Goal: Use online tool/utility

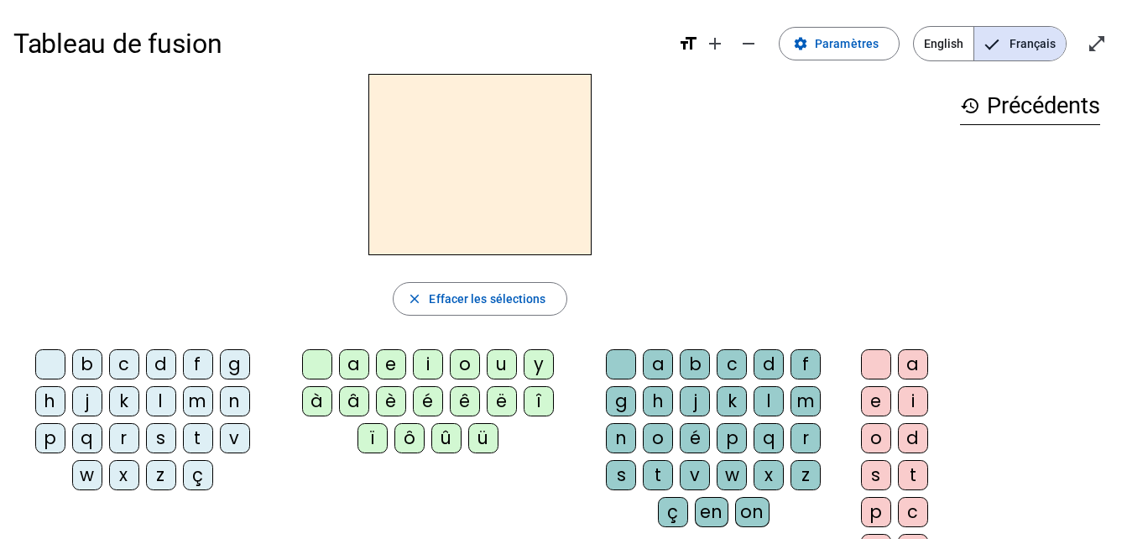
click at [154, 396] on div "l" at bounding box center [161, 401] width 30 height 30
click at [272, 361] on div "b c d f g h j k l m n p q r s t v w x z ç" at bounding box center [145, 422] width 264 height 161
click at [339, 298] on div "close Effacer les sélections" at bounding box center [479, 299] width 933 height 34
click at [325, 298] on div "close Effacer les sélections" at bounding box center [479, 299] width 933 height 34
click at [305, 296] on div "close Effacer les sélections" at bounding box center [479, 299] width 933 height 34
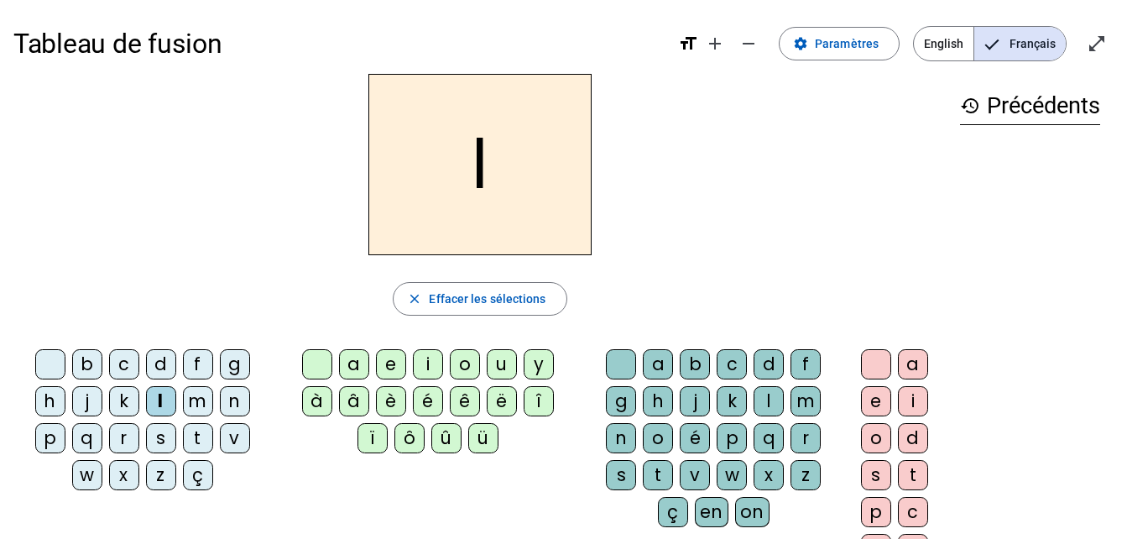
click at [356, 301] on div "close Effacer les sélections" at bounding box center [479, 299] width 933 height 34
click at [356, 303] on div "close Effacer les sélections" at bounding box center [479, 299] width 933 height 34
click at [393, 301] on span "button" at bounding box center [479, 299] width 172 height 40
click at [394, 302] on span "button" at bounding box center [479, 299] width 172 height 40
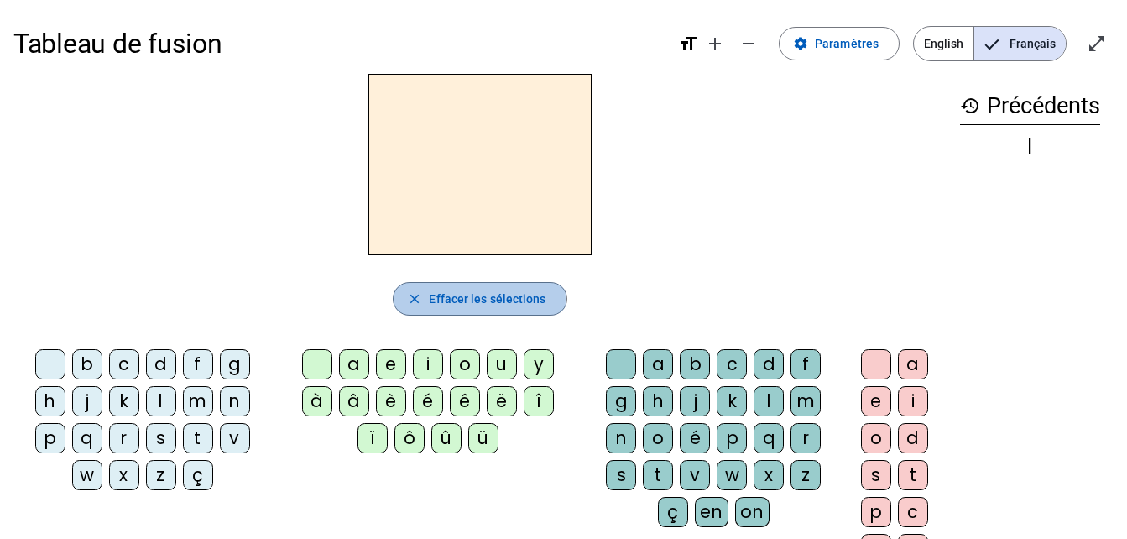
click at [413, 298] on mat-icon "close" at bounding box center [414, 298] width 15 height 15
click at [416, 299] on mat-icon "close" at bounding box center [414, 298] width 15 height 15
click at [79, 367] on div "b" at bounding box center [87, 364] width 30 height 30
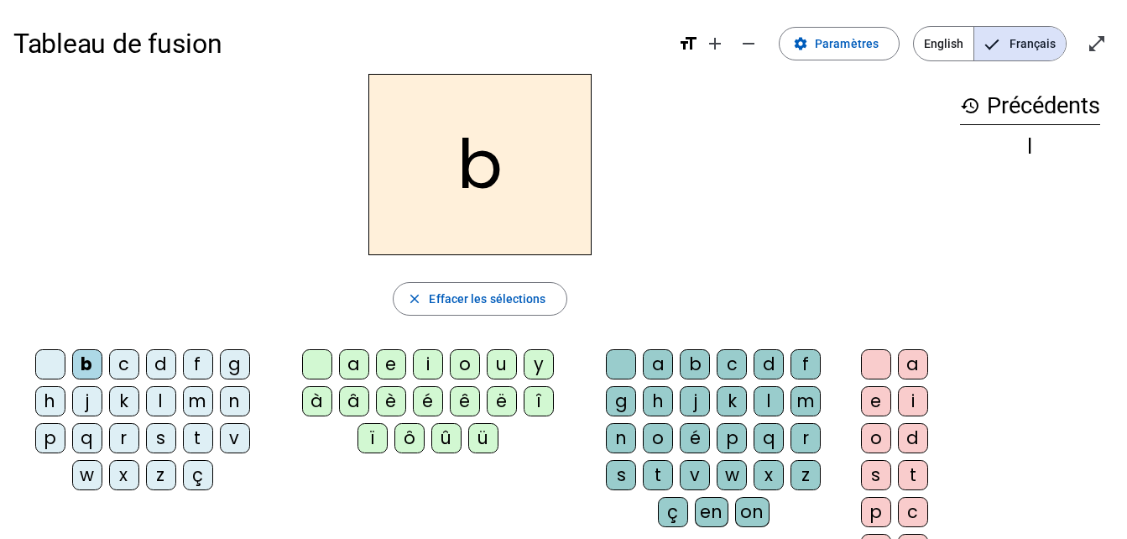
click at [422, 398] on div "é" at bounding box center [428, 401] width 30 height 30
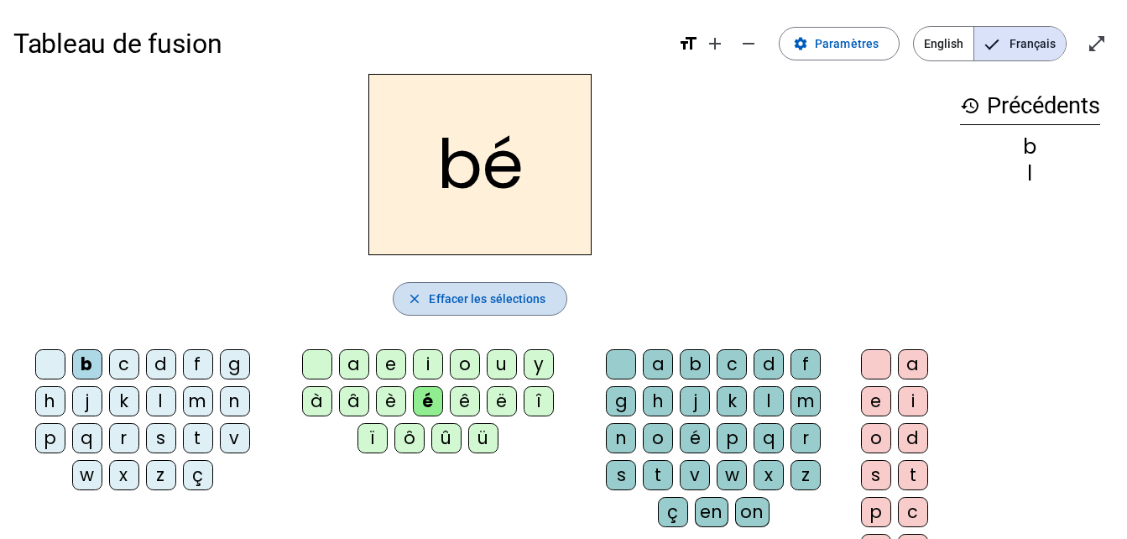
click at [471, 298] on span "Effacer les sélections" at bounding box center [487, 299] width 117 height 20
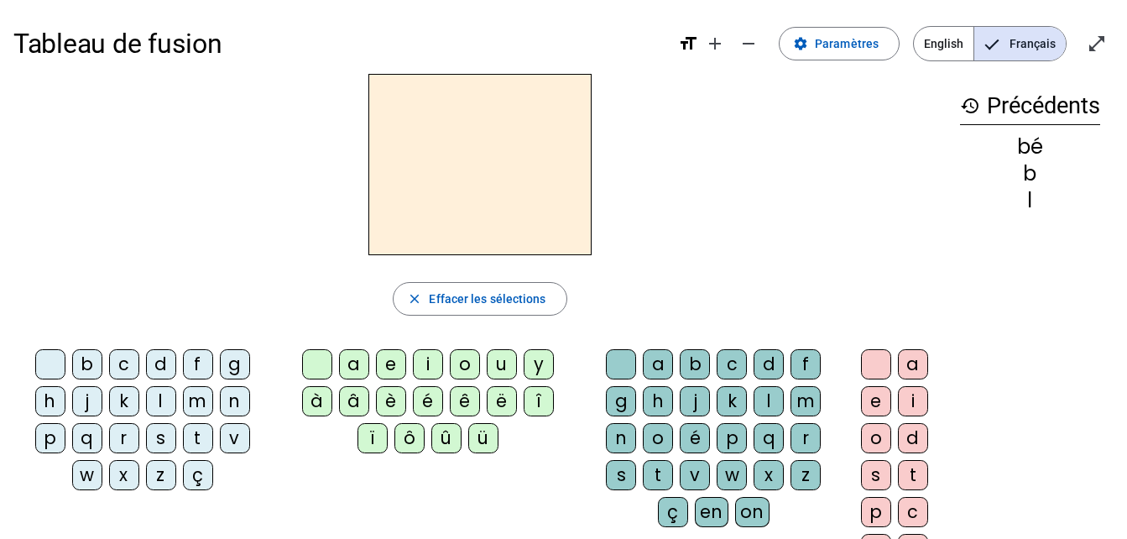
click at [122, 397] on div "k" at bounding box center [124, 401] width 30 height 30
click at [420, 395] on div "é" at bounding box center [428, 401] width 30 height 30
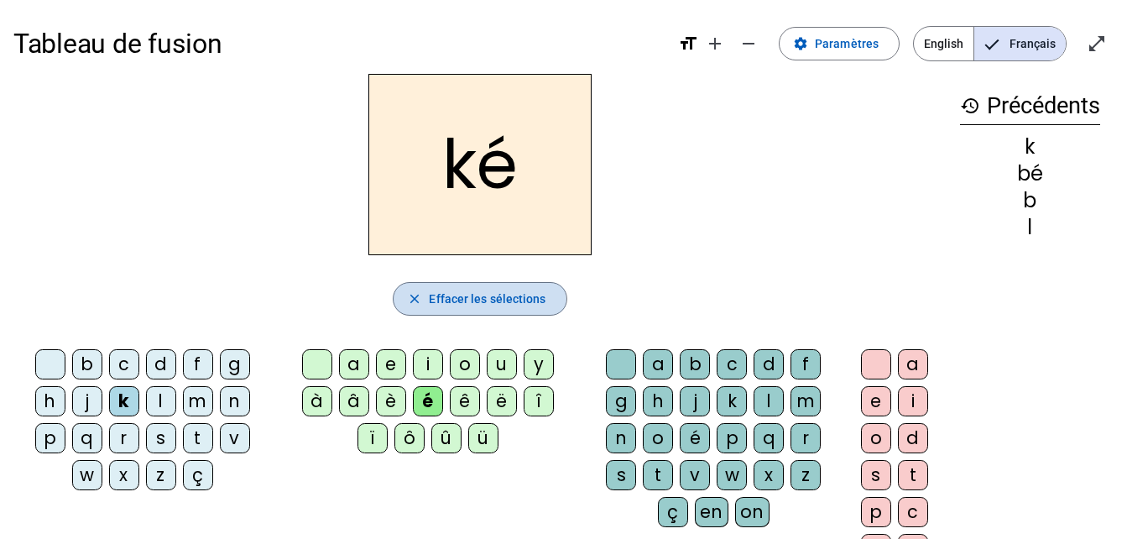
click at [474, 299] on span "Effacer les sélections" at bounding box center [487, 299] width 117 height 20
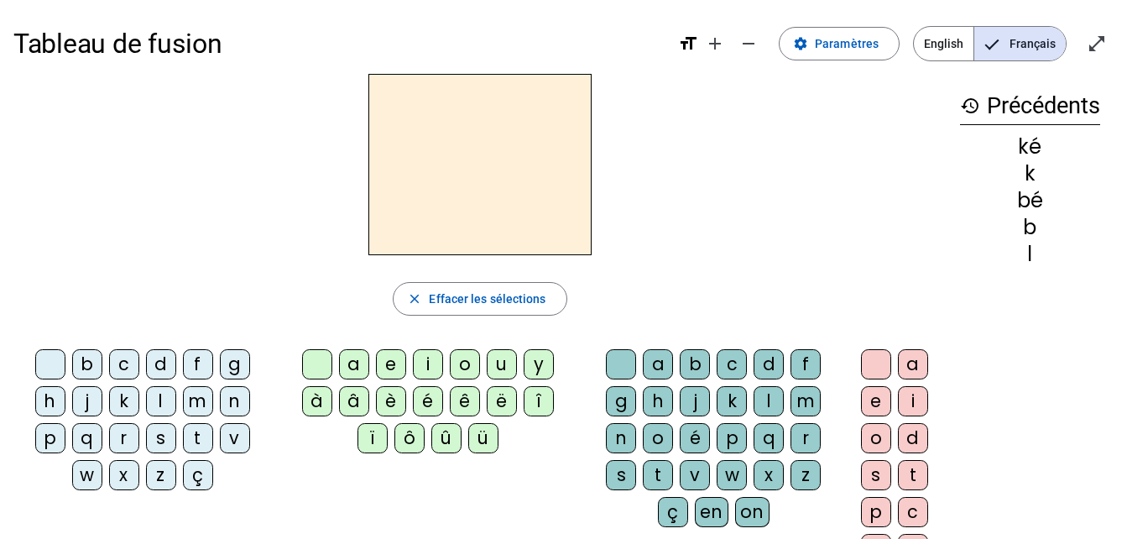
click at [152, 431] on div "s" at bounding box center [161, 438] width 30 height 30
click at [428, 398] on div "é" at bounding box center [428, 401] width 30 height 30
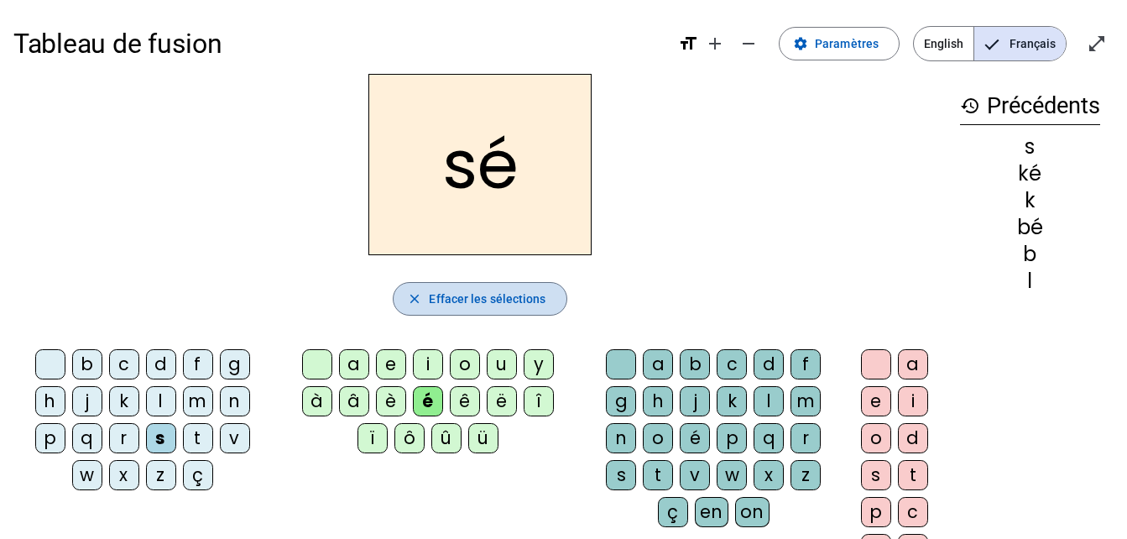
click at [486, 289] on span "Effacer les sélections" at bounding box center [487, 299] width 117 height 20
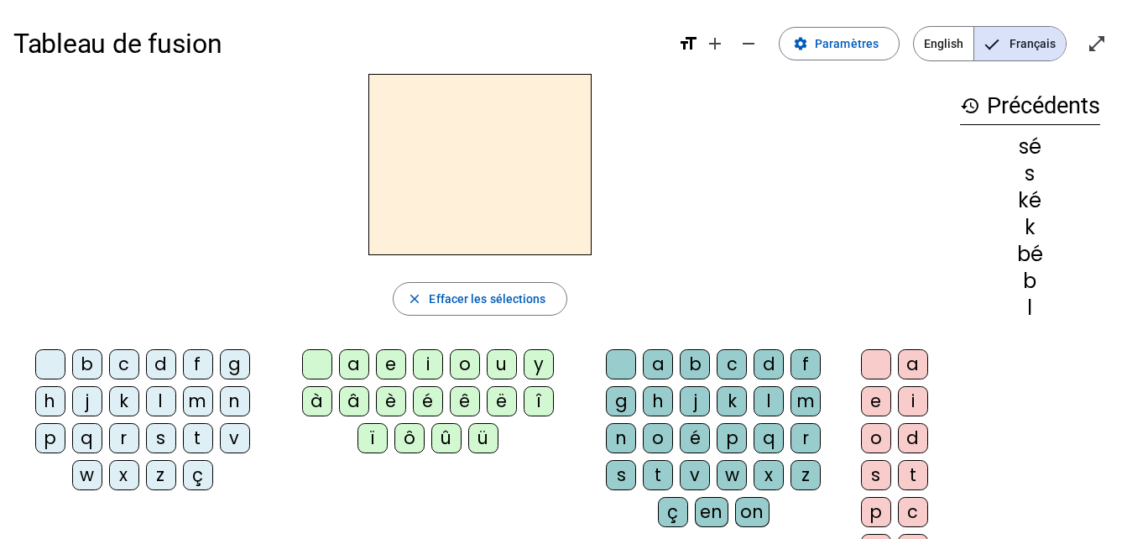
click at [236, 440] on div "v" at bounding box center [235, 438] width 30 height 30
click at [431, 398] on div "é" at bounding box center [428, 401] width 30 height 30
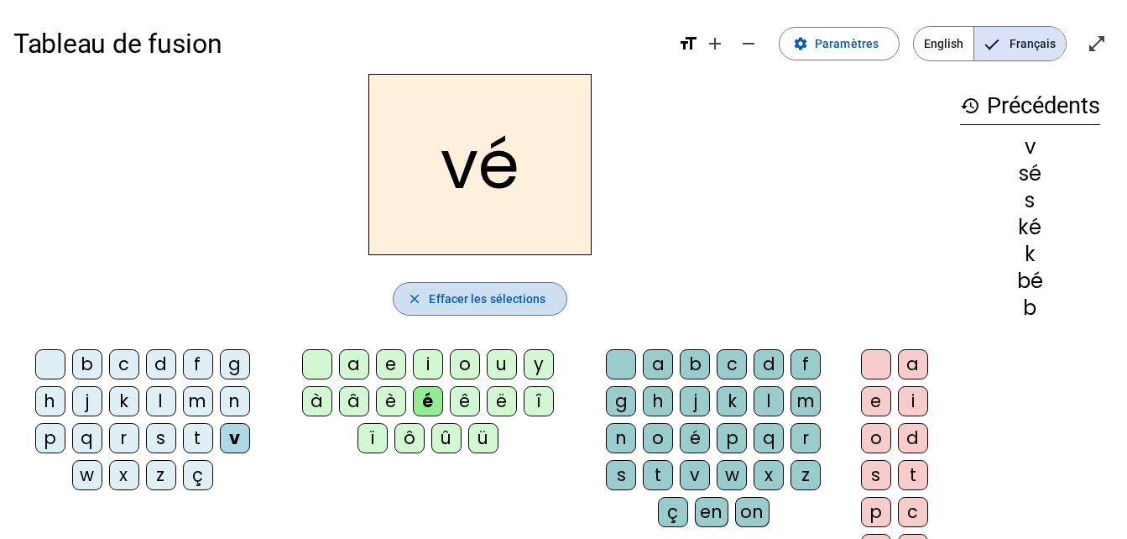
click at [500, 299] on span "Effacer les sélections" at bounding box center [487, 299] width 117 height 20
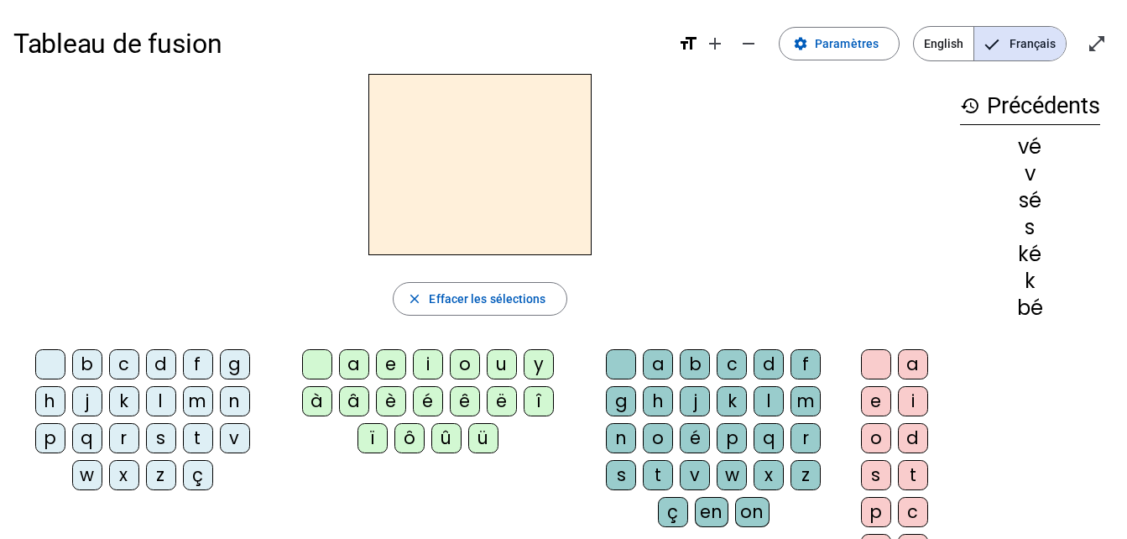
click at [119, 438] on div "r" at bounding box center [124, 438] width 30 height 30
click at [427, 395] on div "é" at bounding box center [428, 401] width 30 height 30
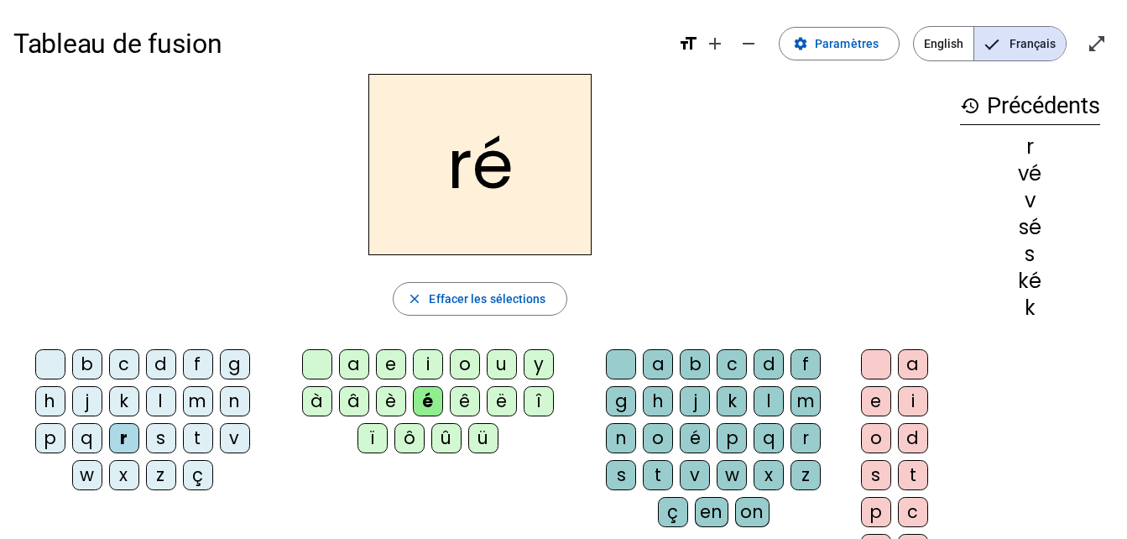
click at [154, 398] on div "l" at bounding box center [161, 401] width 30 height 30
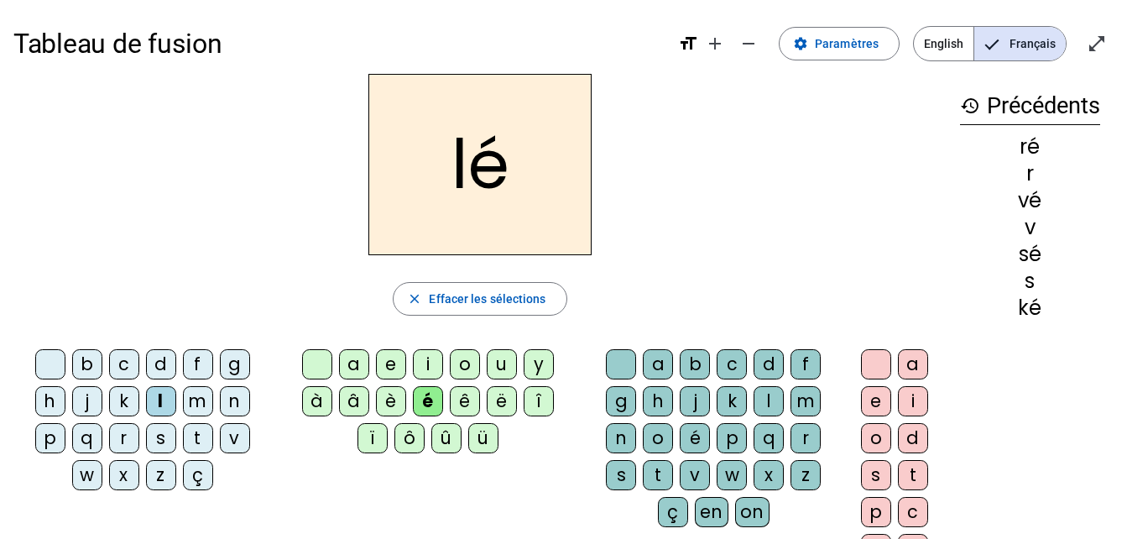
click at [234, 365] on div "g" at bounding box center [235, 364] width 30 height 30
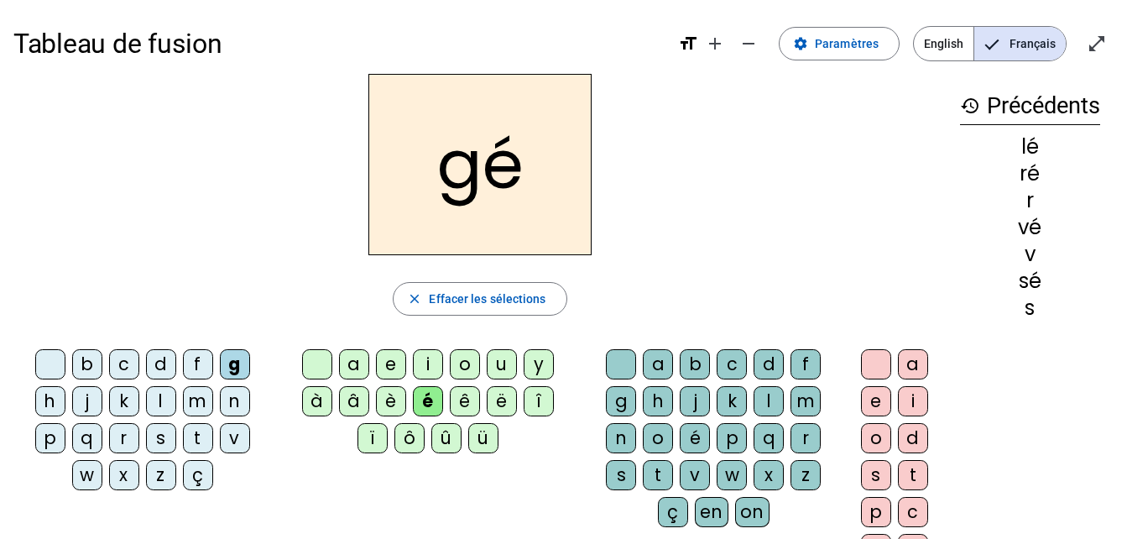
click at [197, 361] on div "f" at bounding box center [198, 364] width 30 height 30
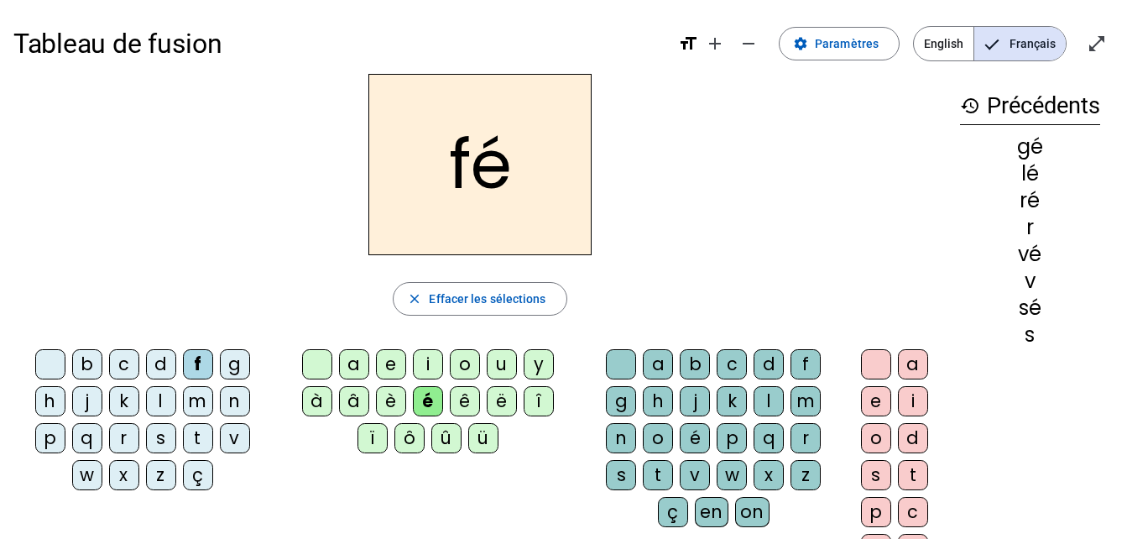
click at [767, 397] on div "l" at bounding box center [768, 401] width 30 height 30
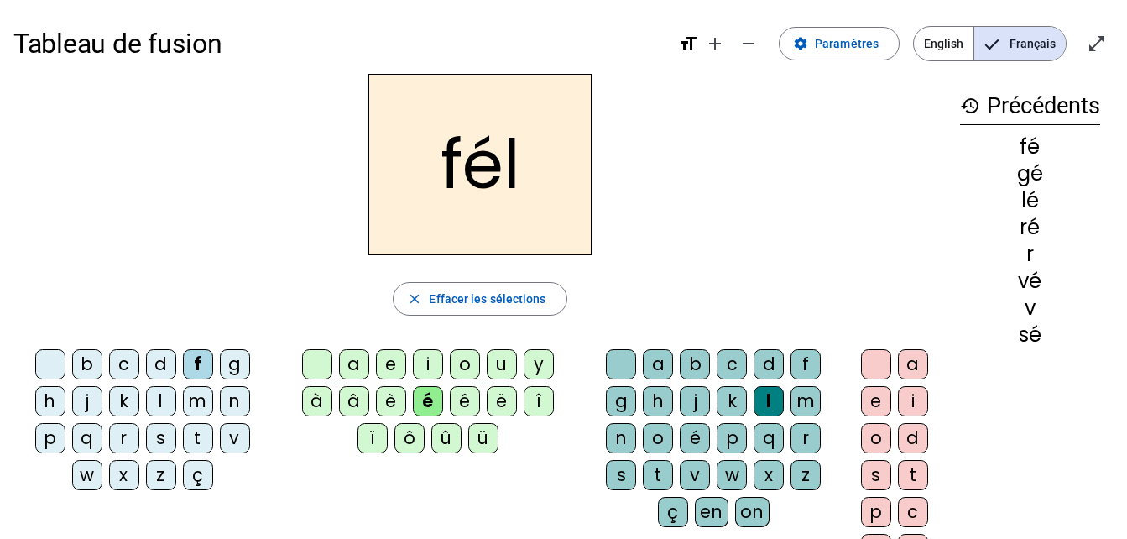
click at [872, 438] on div "o" at bounding box center [876, 438] width 30 height 30
